Goal: Find specific fact: Find specific fact

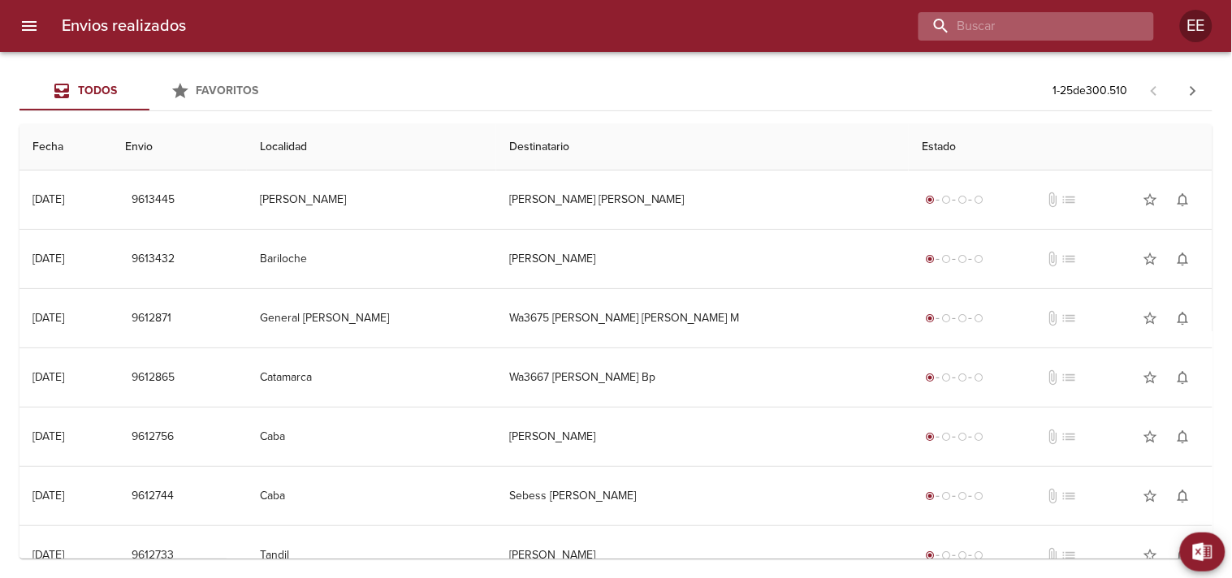
click at [1039, 33] on input "buscar" at bounding box center [1022, 26] width 208 height 28
paste input "[PERSON_NAME] [PERSON_NAME]"
type input "[PERSON_NAME] [PERSON_NAME]"
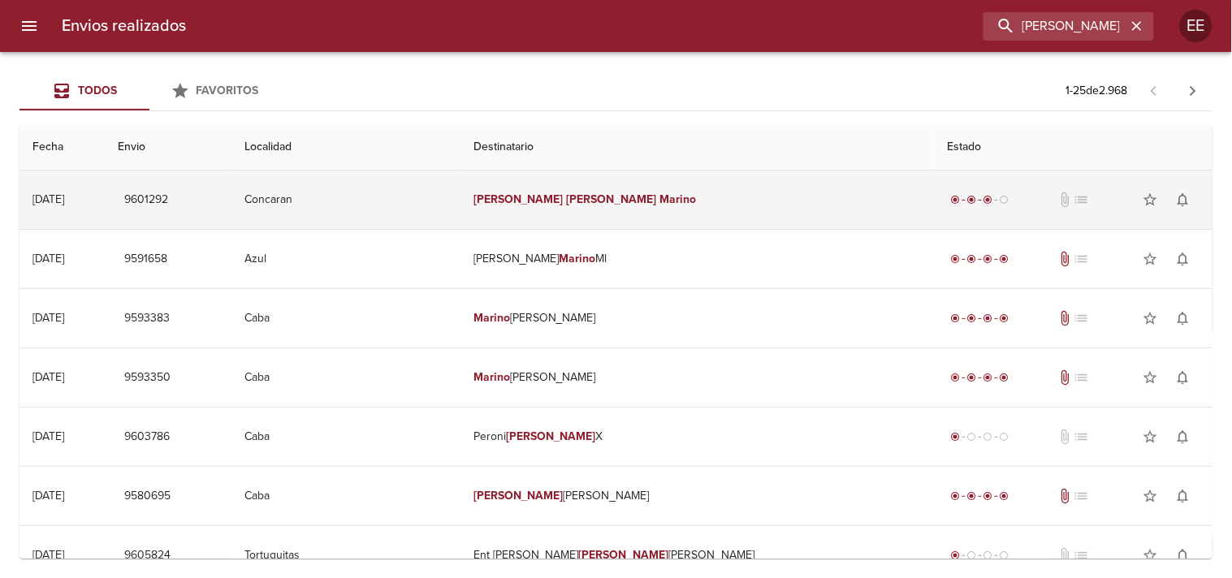
click at [659, 205] on em "Marino" at bounding box center [677, 199] width 37 height 14
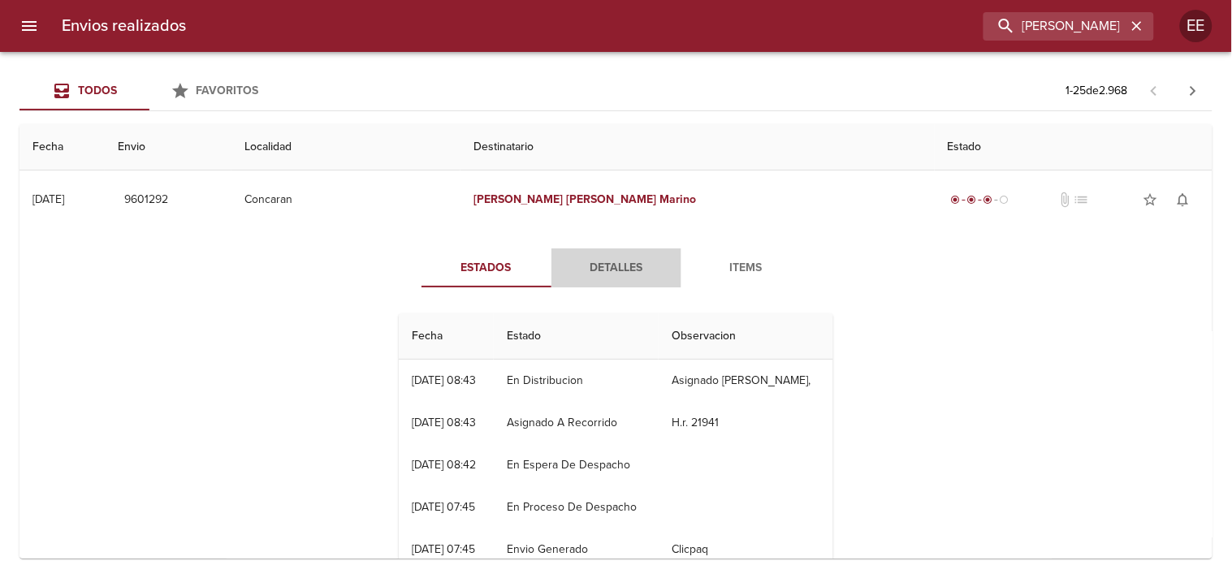
click at [581, 277] on span "Detalles" at bounding box center [616, 268] width 110 height 20
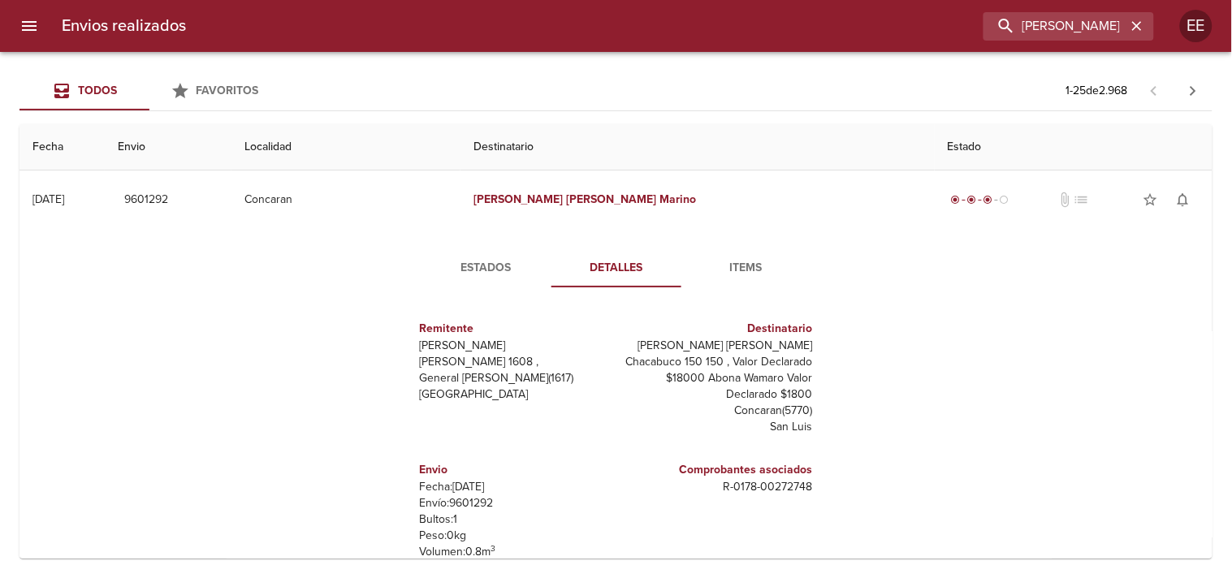
click at [465, 495] on p "Envío: 9601292" at bounding box center [515, 503] width 190 height 16
copy p "9601292"
click at [1042, 20] on input "[PERSON_NAME] [PERSON_NAME]" at bounding box center [1022, 26] width 208 height 28
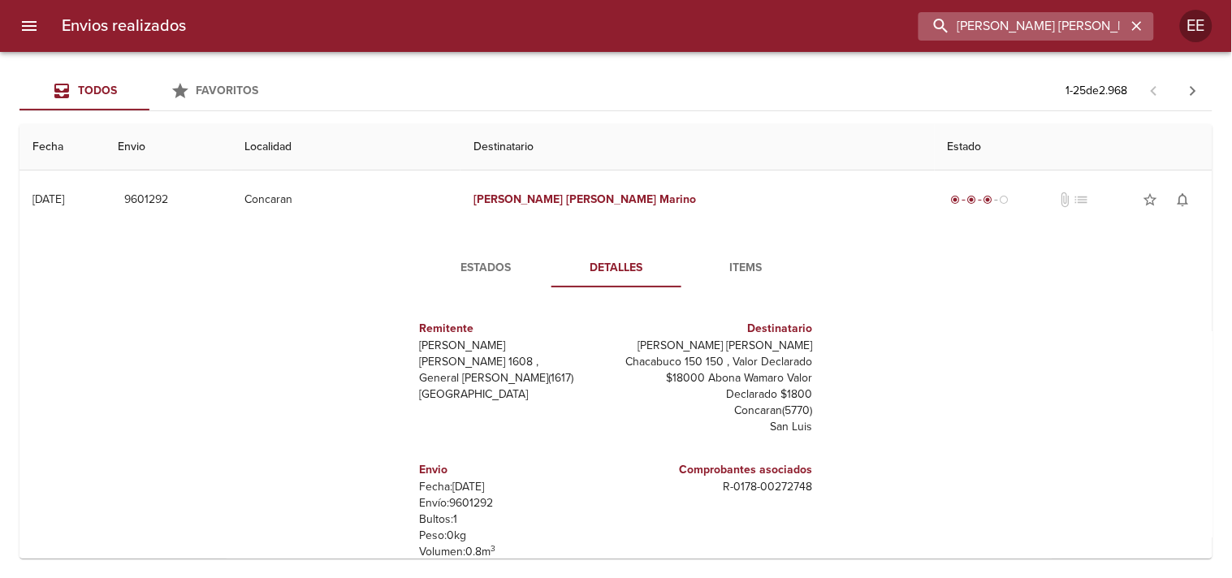
click at [1042, 20] on input "[PERSON_NAME] [PERSON_NAME]" at bounding box center [1022, 26] width 208 height 28
paste input "[PERSON_NAME] [PERSON_NAME]"
type input "[PERSON_NAME] [PERSON_NAME]"
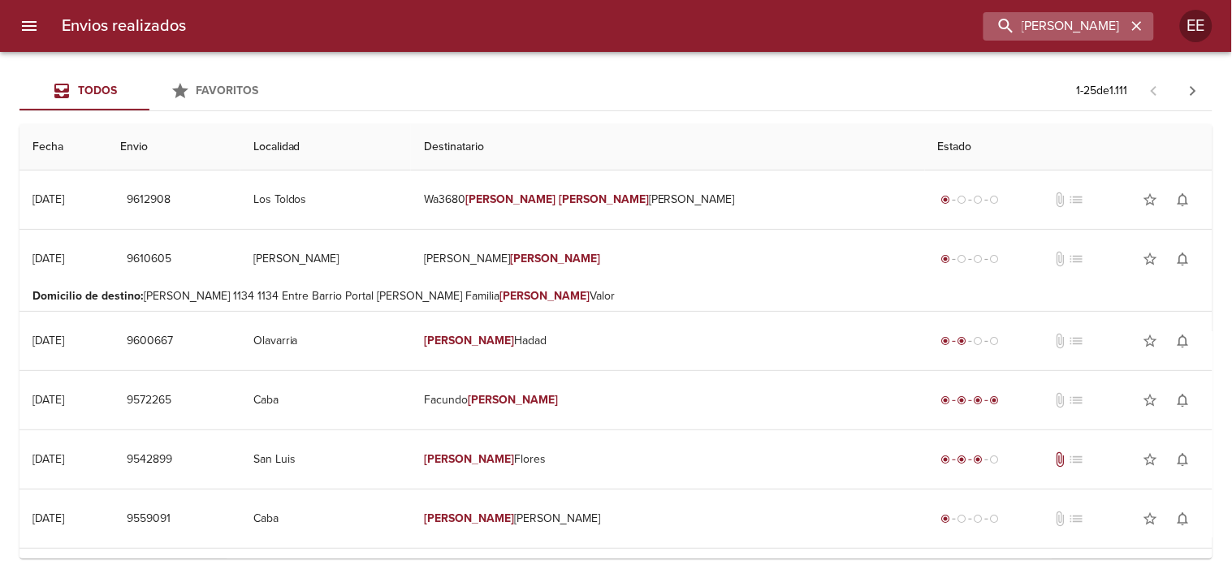
scroll to position [0, 0]
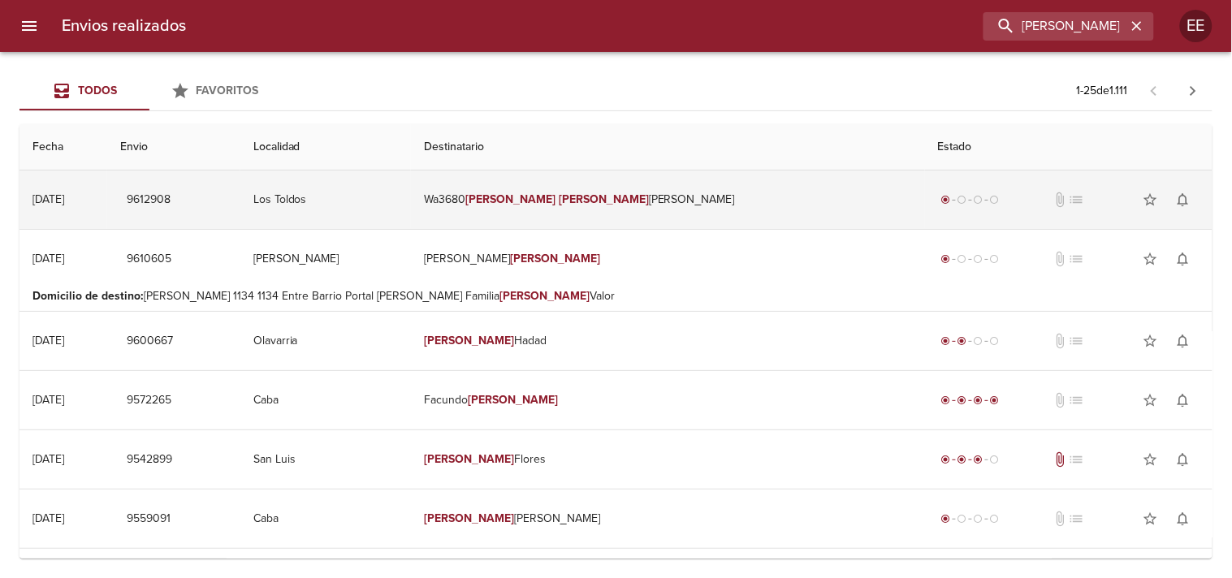
click at [597, 214] on td "Wa3680 [PERSON_NAME]" at bounding box center [668, 199] width 514 height 58
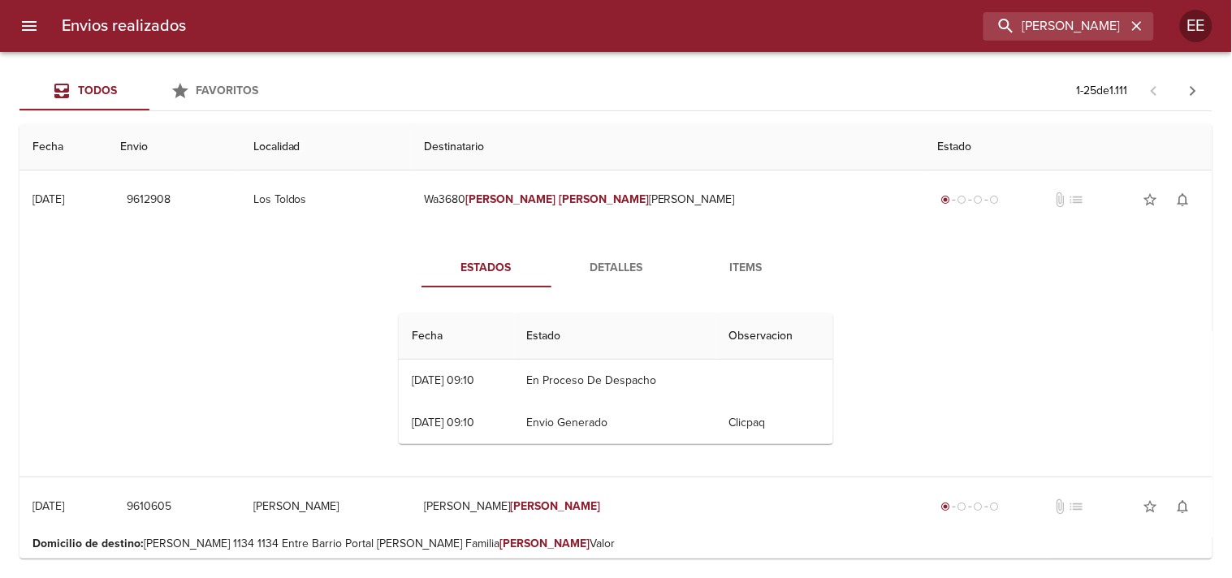
click at [589, 270] on span "Detalles" at bounding box center [616, 268] width 110 height 20
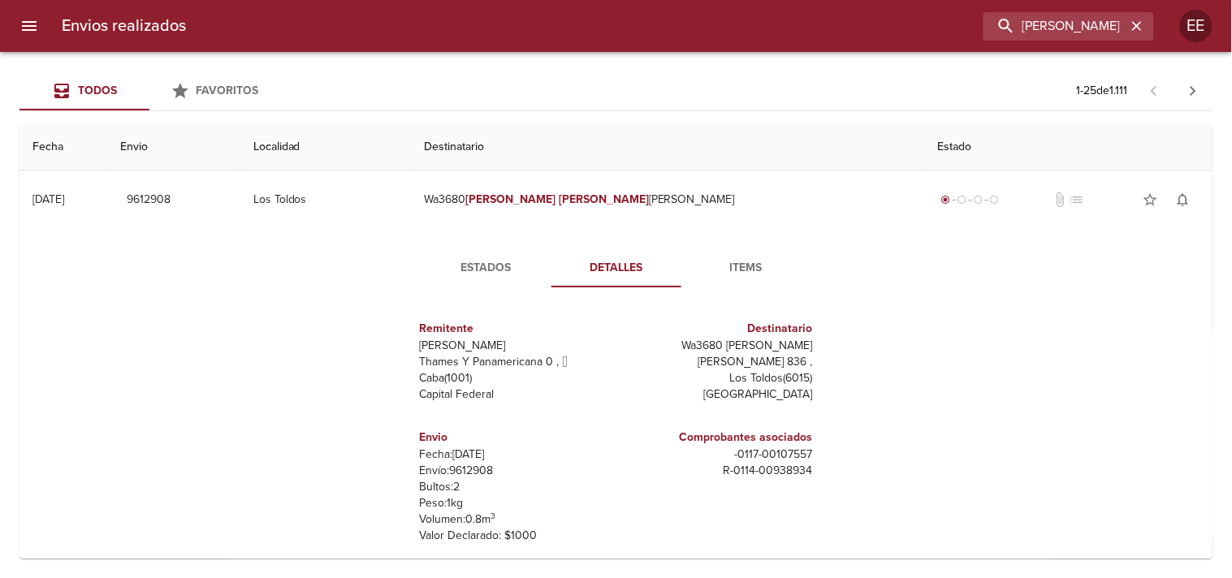
scroll to position [90, 0]
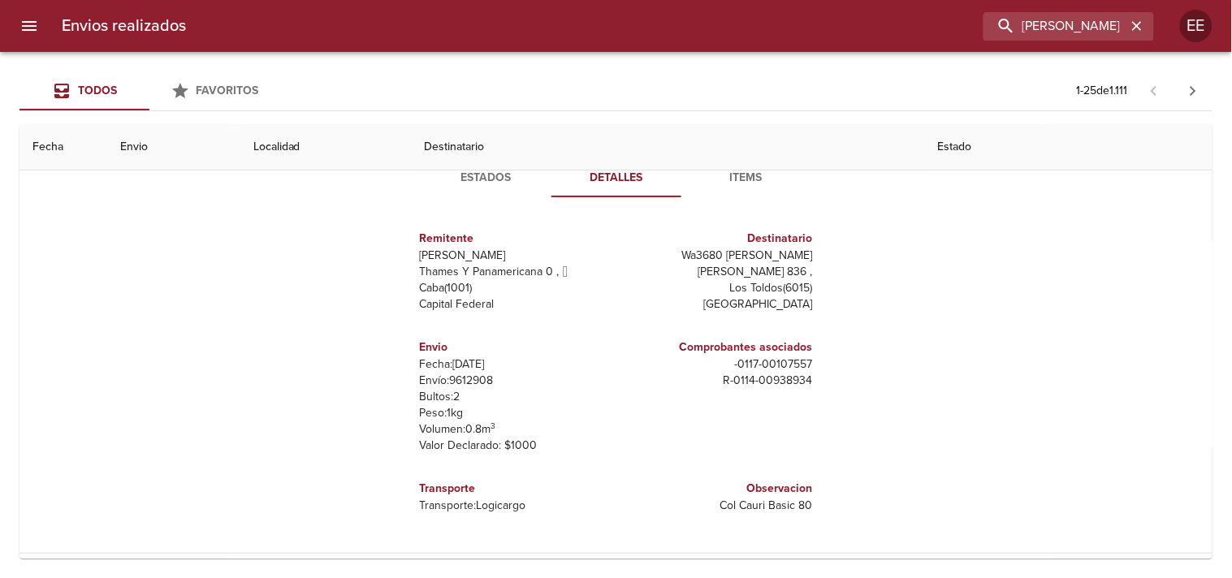
click at [461, 385] on p "Envío: 9612908" at bounding box center [515, 381] width 190 height 16
copy p "9612908"
